Goal: Transaction & Acquisition: Purchase product/service

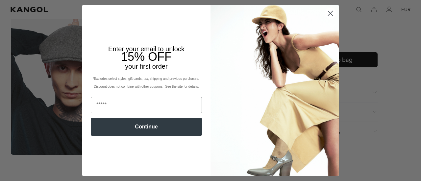
click at [327, 14] on circle "Close dialog" at bounding box center [330, 13] width 11 height 11
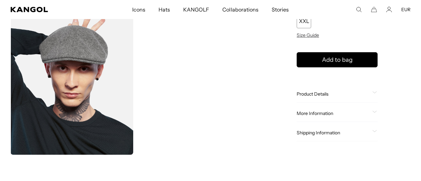
click at [328, 28] on icon "Close dialog" at bounding box center [330, 30] width 5 height 5
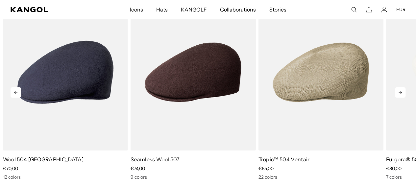
scroll to position [0, 135]
click at [399, 93] on icon at bounding box center [399, 92] width 3 height 3
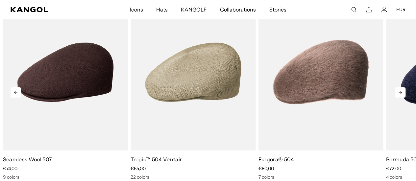
click at [399, 93] on icon at bounding box center [399, 92] width 3 height 3
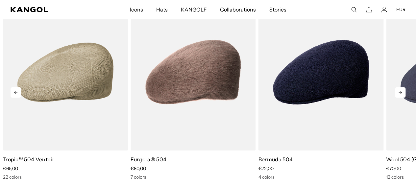
click at [399, 93] on icon at bounding box center [399, 92] width 3 height 3
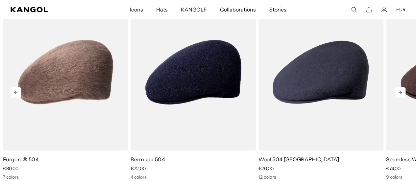
scroll to position [0, 0]
click at [399, 93] on icon at bounding box center [399, 92] width 3 height 3
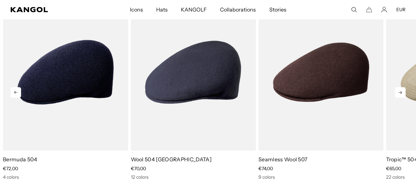
click at [399, 93] on icon at bounding box center [399, 92] width 3 height 3
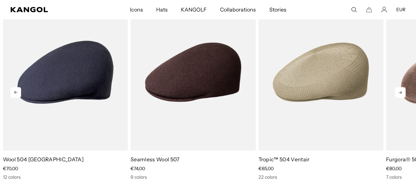
click at [399, 93] on icon at bounding box center [399, 92] width 3 height 3
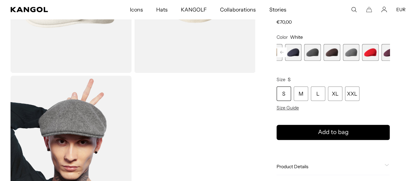
scroll to position [131, 0]
